Goal: Book appointment/travel/reservation

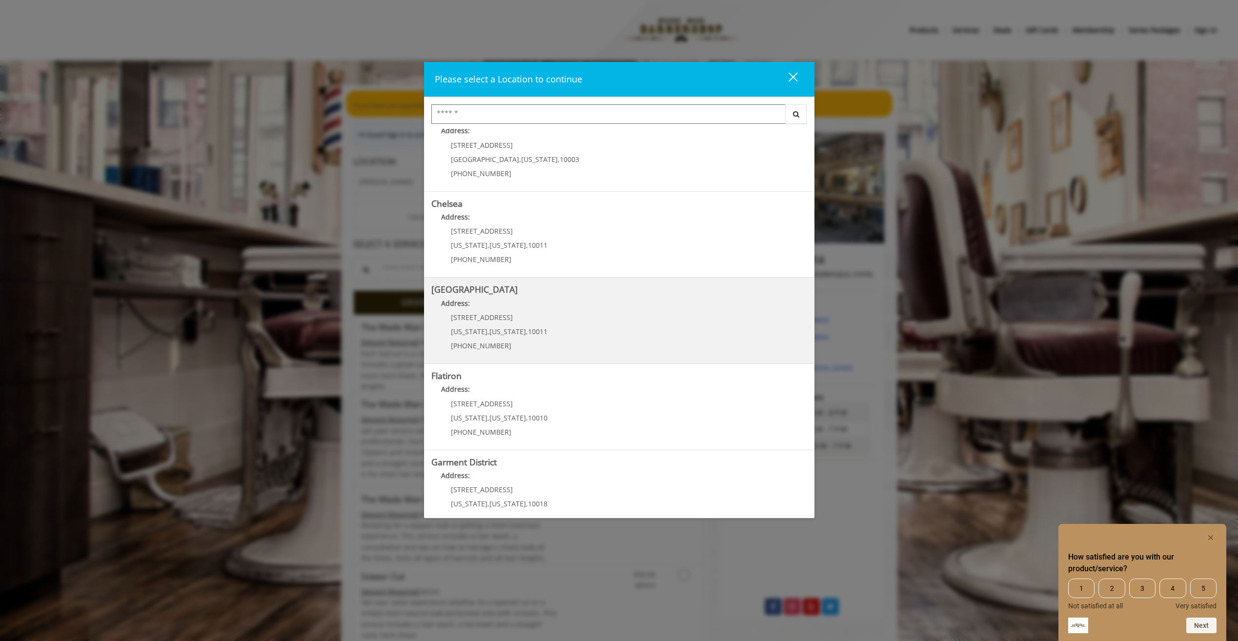
scroll to position [46, 0]
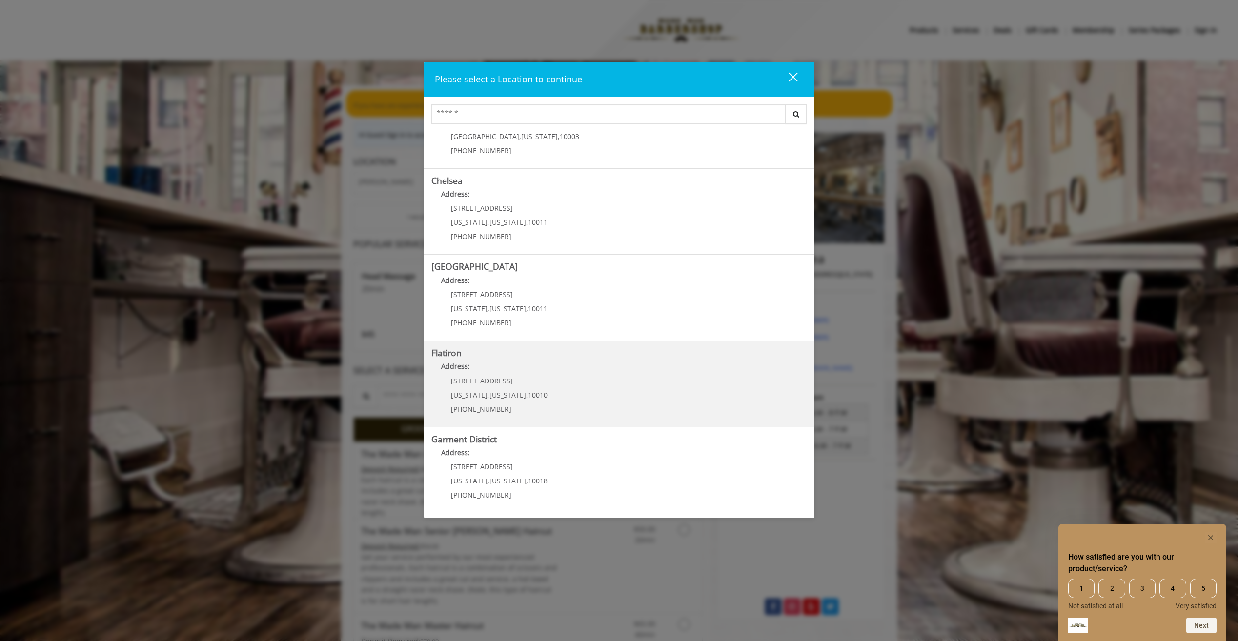
click at [563, 385] on "Flatiron Address: [STREET_ADDRESS][US_STATE][US_STATE] (917) 475-1765" at bounding box center [619, 383] width 376 height 71
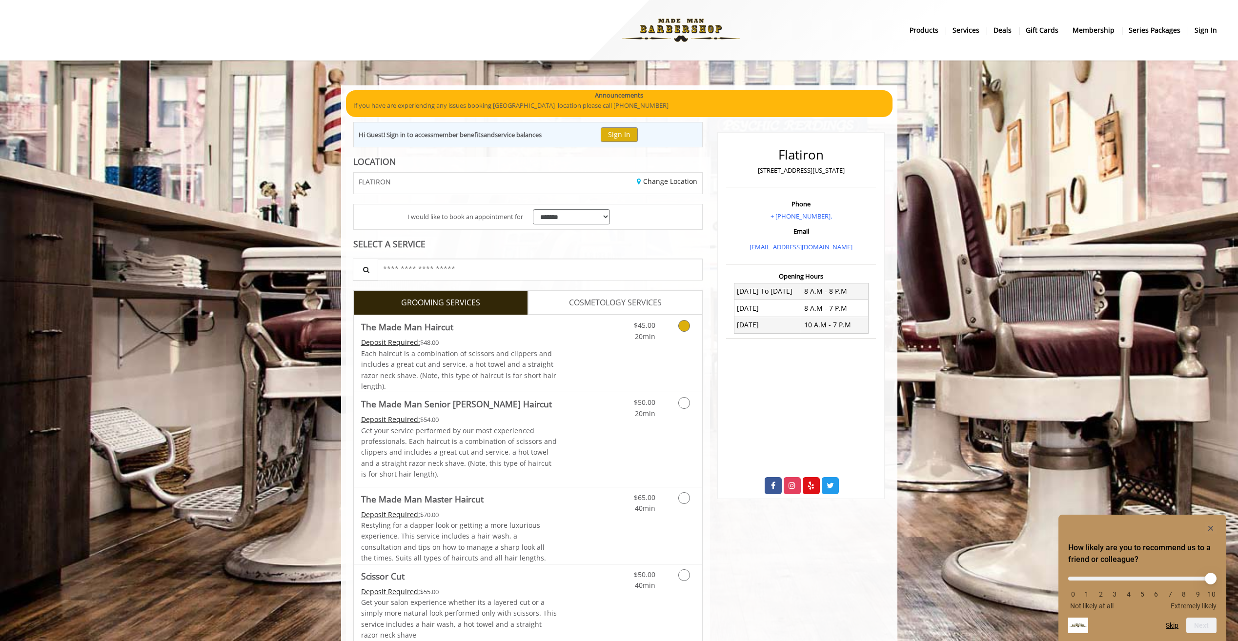
scroll to position [49, 0]
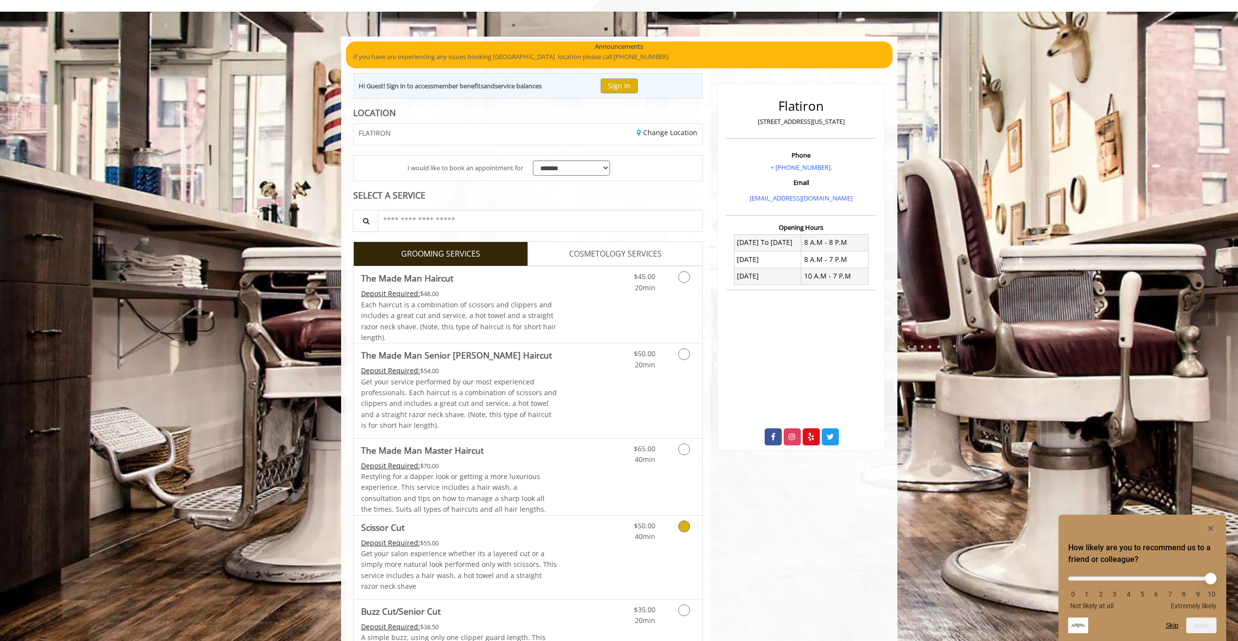
click at [668, 549] on div "$50.00 40min" at bounding box center [658, 557] width 87 height 83
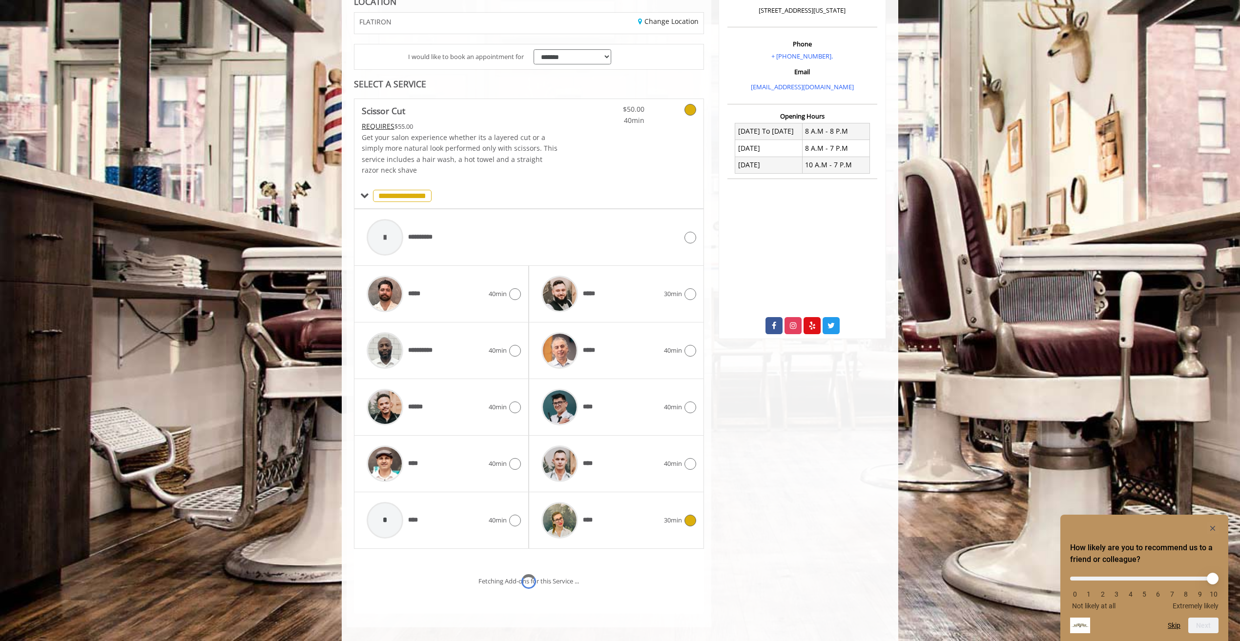
scroll to position [212, 0]
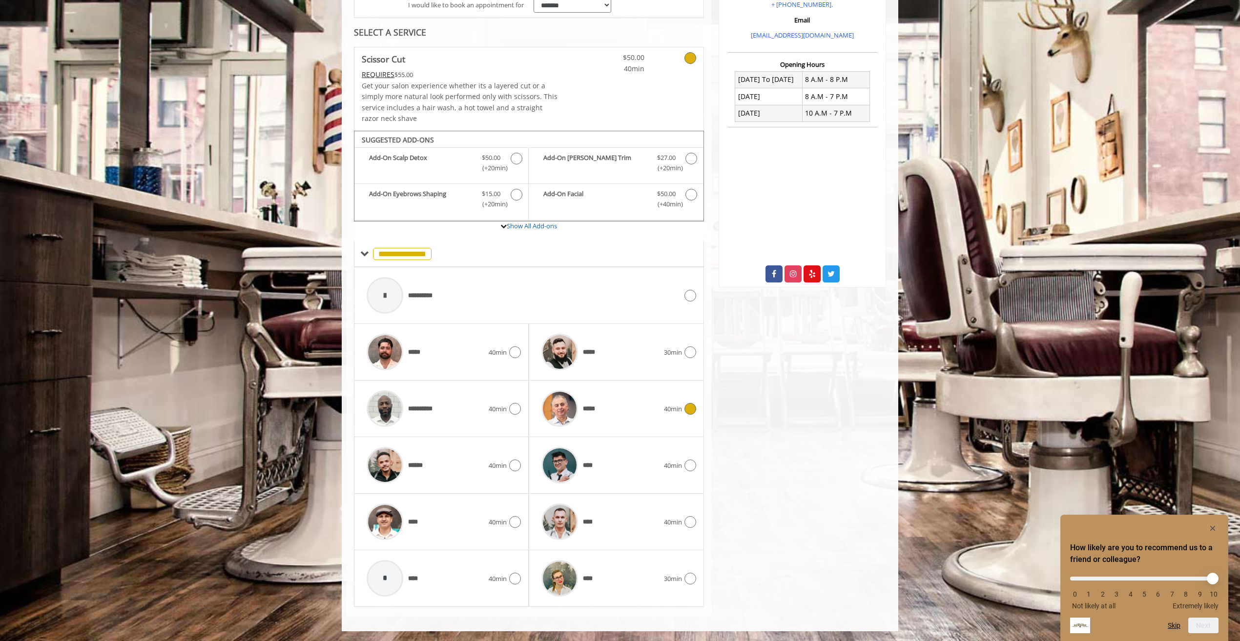
click at [632, 404] on div "*****" at bounding box center [599, 409] width 127 height 46
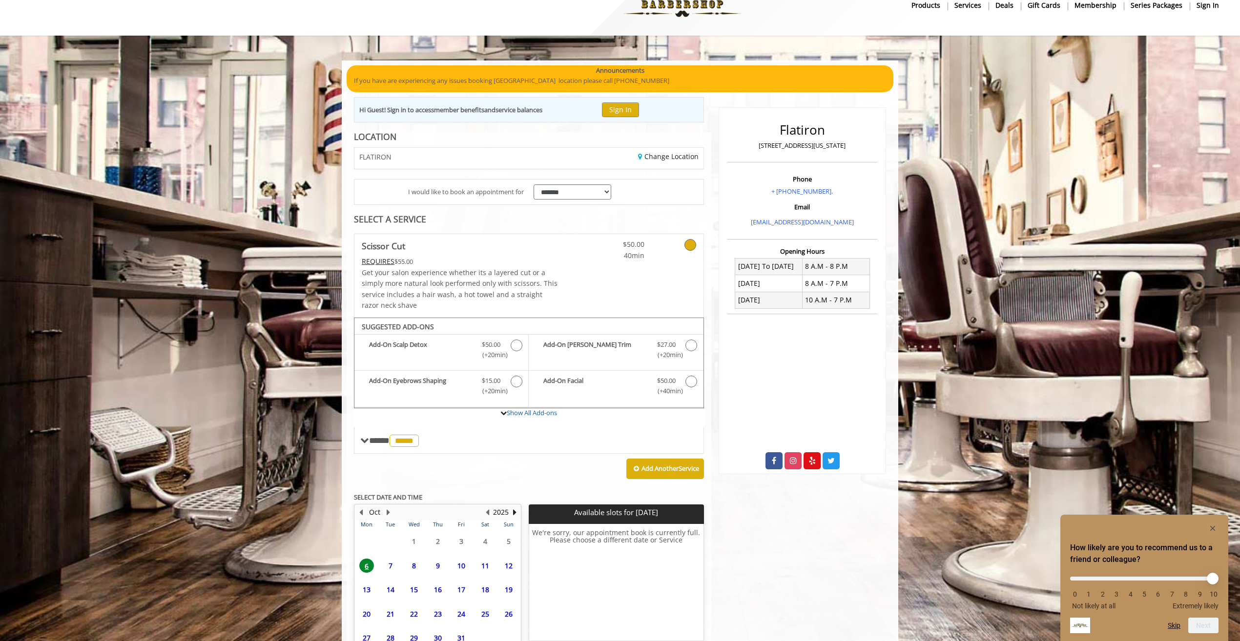
scroll to position [49, 0]
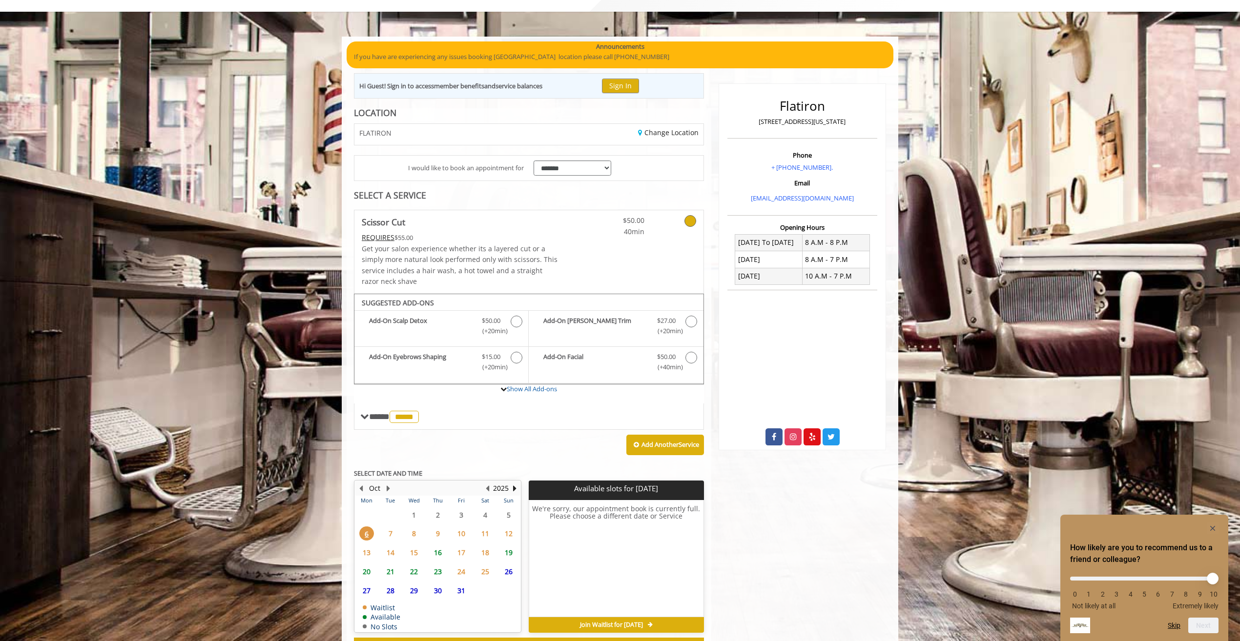
click at [391, 537] on span "7" at bounding box center [390, 534] width 15 height 14
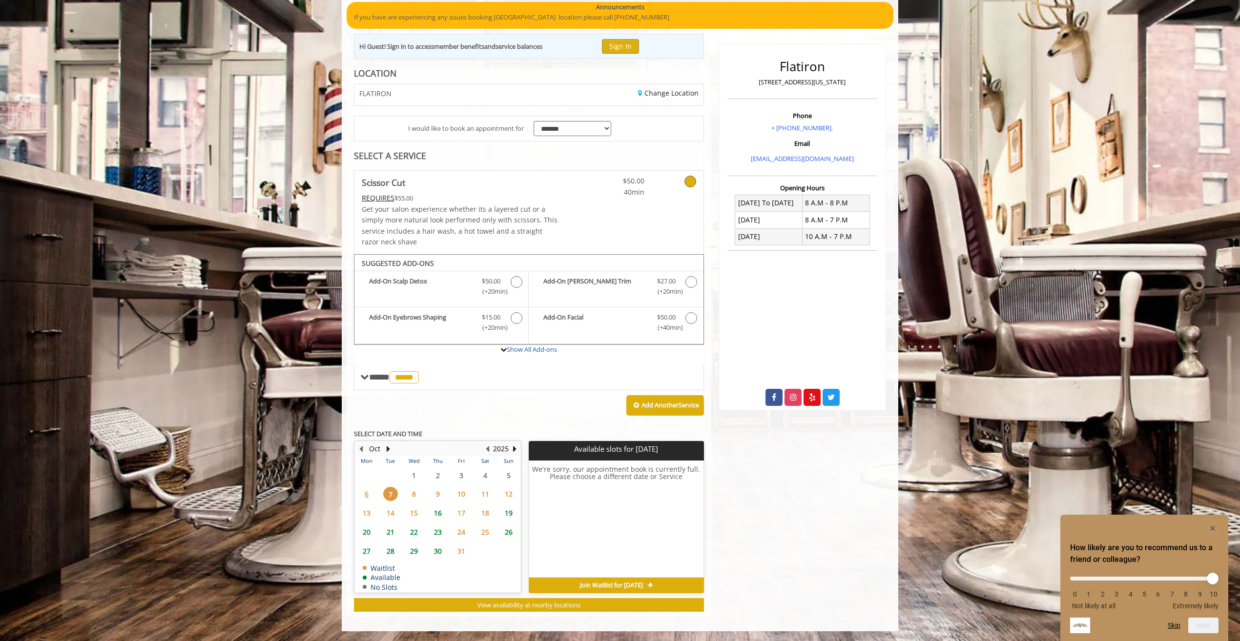
click at [411, 498] on span "8" at bounding box center [414, 494] width 15 height 14
click at [432, 494] on span "9" at bounding box center [437, 494] width 15 height 14
click at [443, 513] on span "16" at bounding box center [437, 513] width 15 height 14
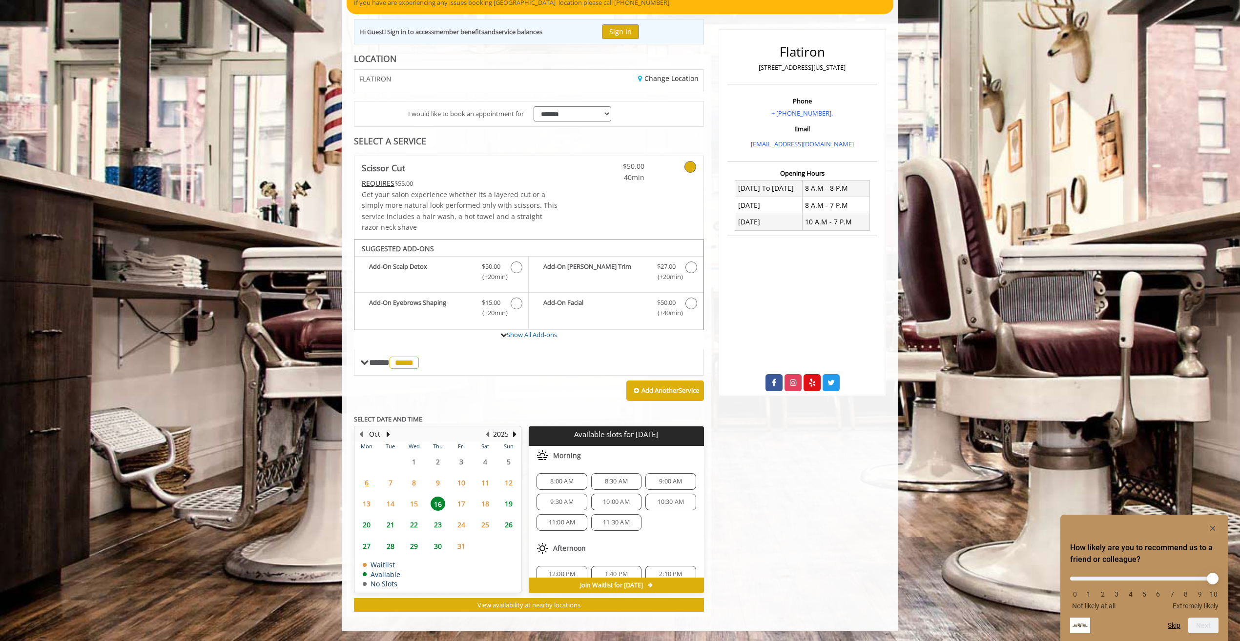
click at [389, 502] on span "14" at bounding box center [390, 504] width 15 height 14
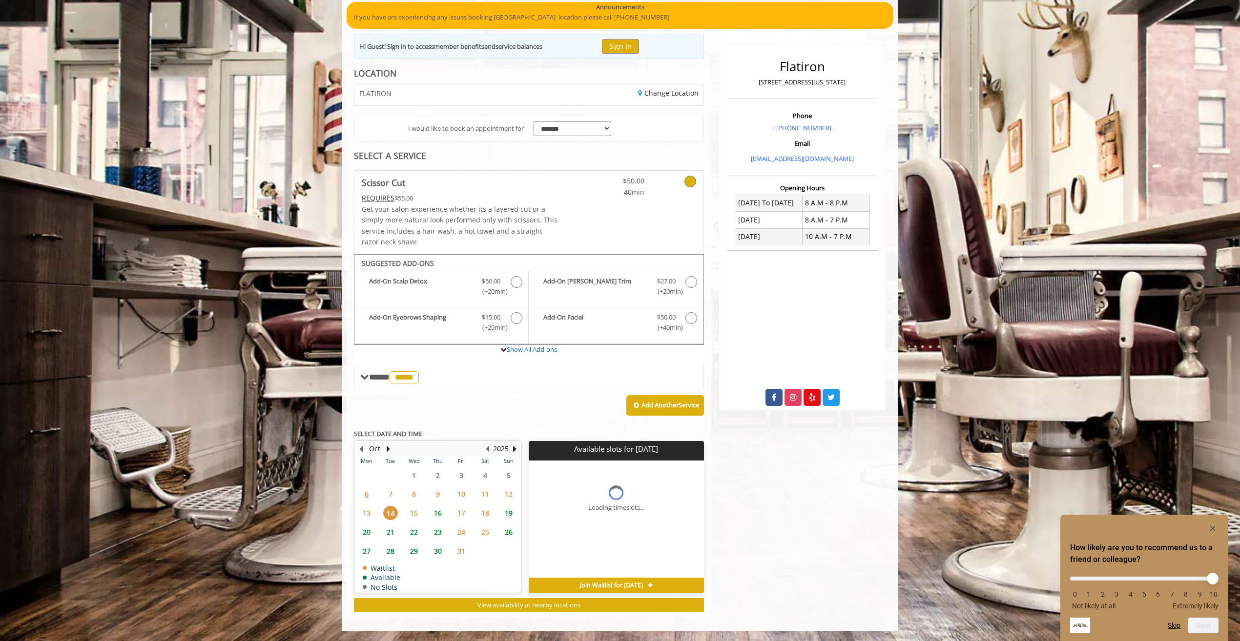
scroll to position [88, 0]
click at [389, 496] on span "7" at bounding box center [390, 494] width 15 height 14
click at [407, 499] on span "8" at bounding box center [414, 494] width 15 height 14
click at [435, 496] on span "9" at bounding box center [437, 494] width 15 height 14
click at [452, 493] on div "10" at bounding box center [461, 494] width 20 height 14
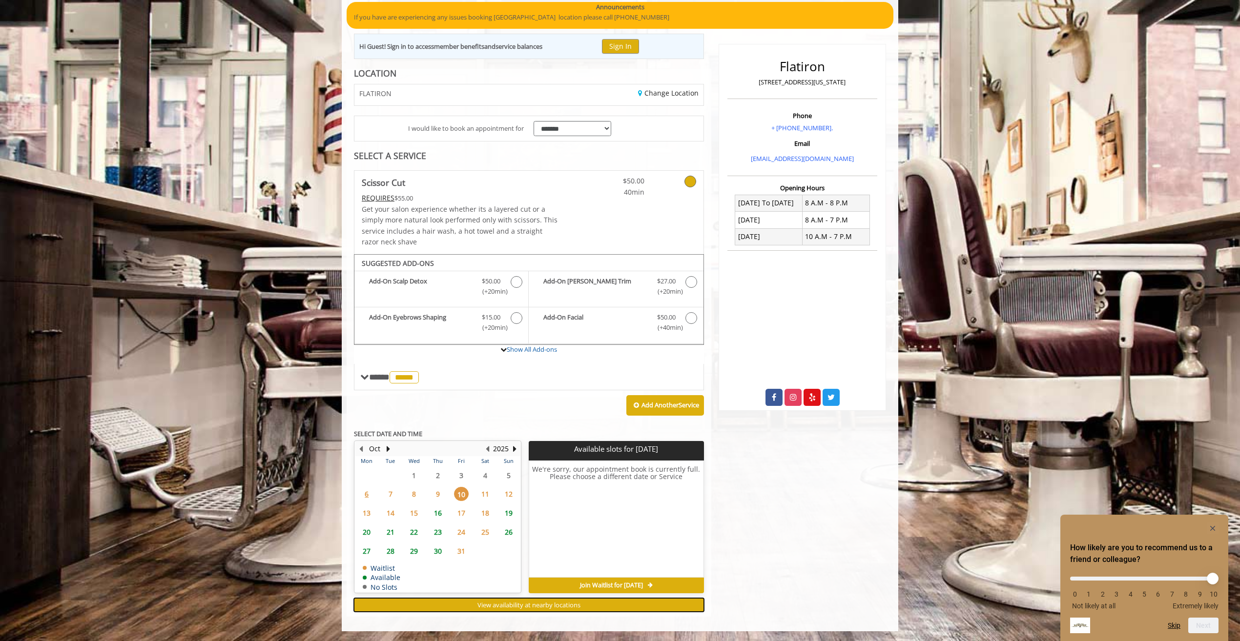
click at [516, 607] on span "View availability at nearby locations" at bounding box center [528, 605] width 103 height 9
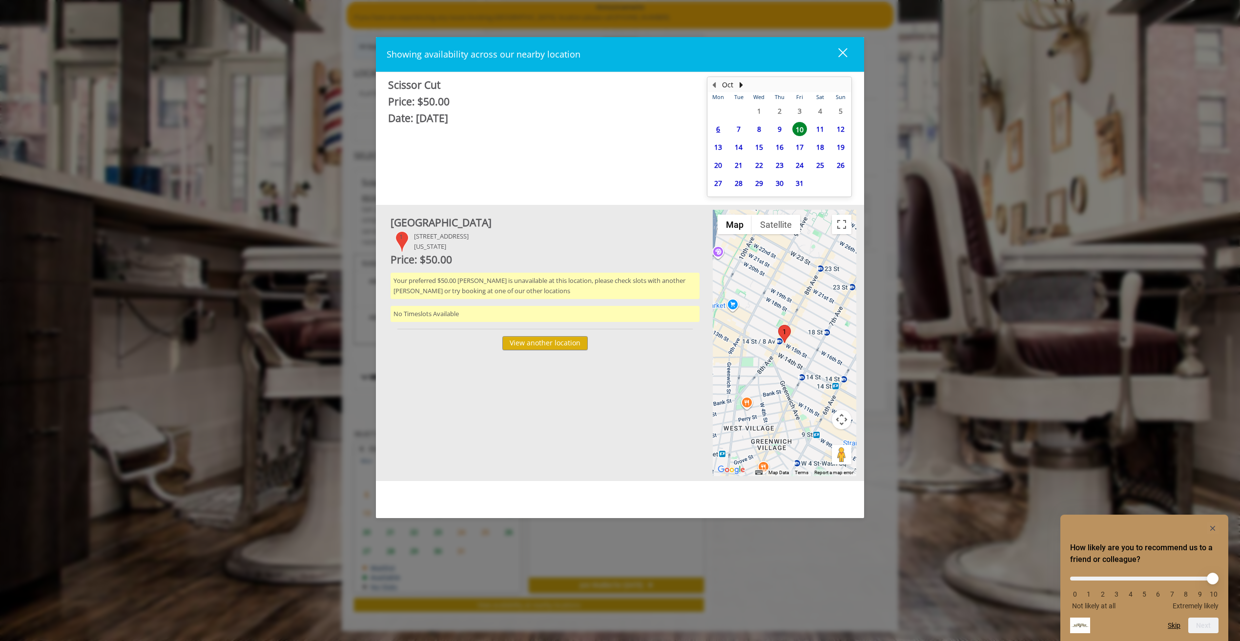
click at [776, 128] on span "9" at bounding box center [779, 129] width 15 height 14
click at [754, 131] on span "8" at bounding box center [759, 129] width 15 height 14
click at [743, 128] on span "7" at bounding box center [738, 129] width 15 height 14
click at [775, 142] on span "16" at bounding box center [779, 147] width 15 height 14
click at [841, 54] on div "close dialog" at bounding box center [842, 52] width 9 height 9
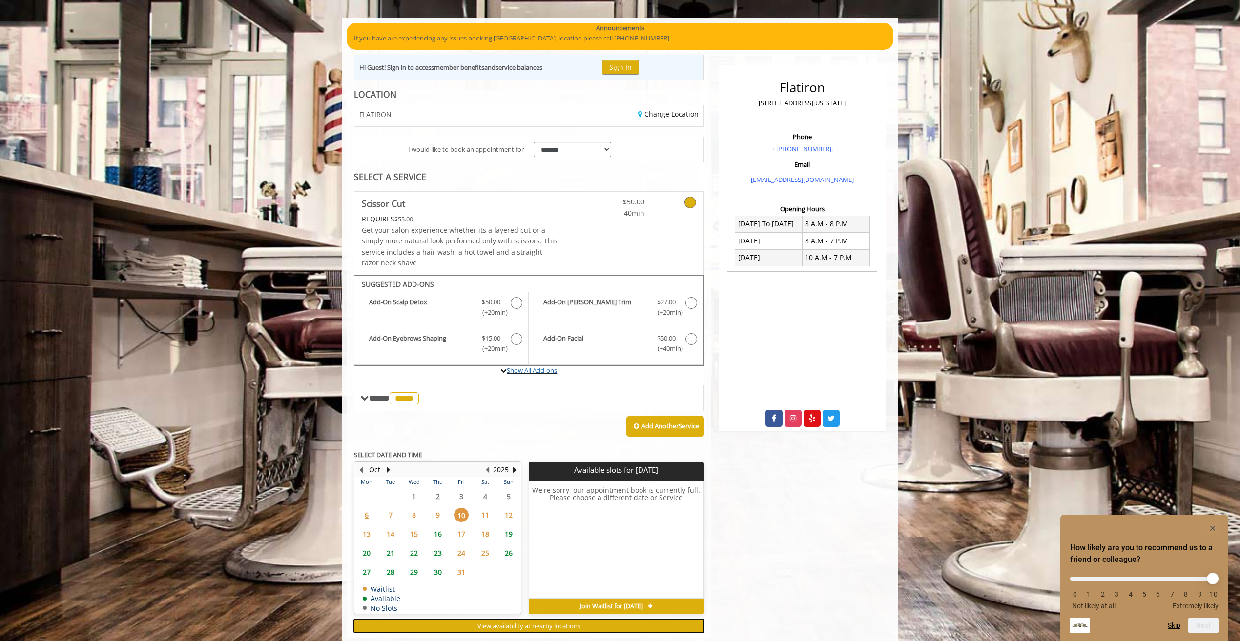
scroll to position [40, 0]
